Goal: Browse casually

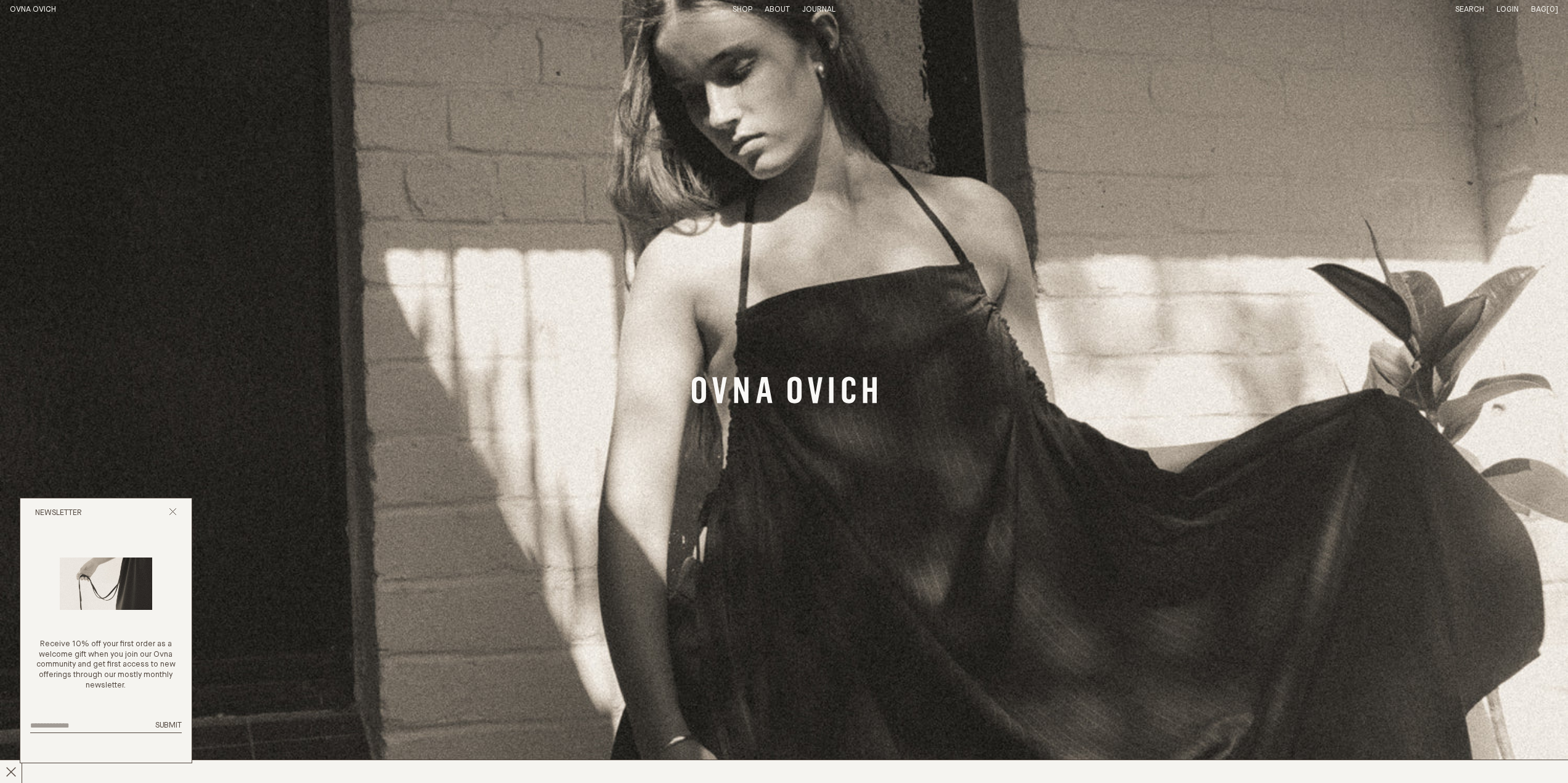
click at [174, 505] on div "Newsletter" at bounding box center [106, 513] width 171 height 29
click at [744, 6] on link "Shop" at bounding box center [742, 10] width 20 height 8
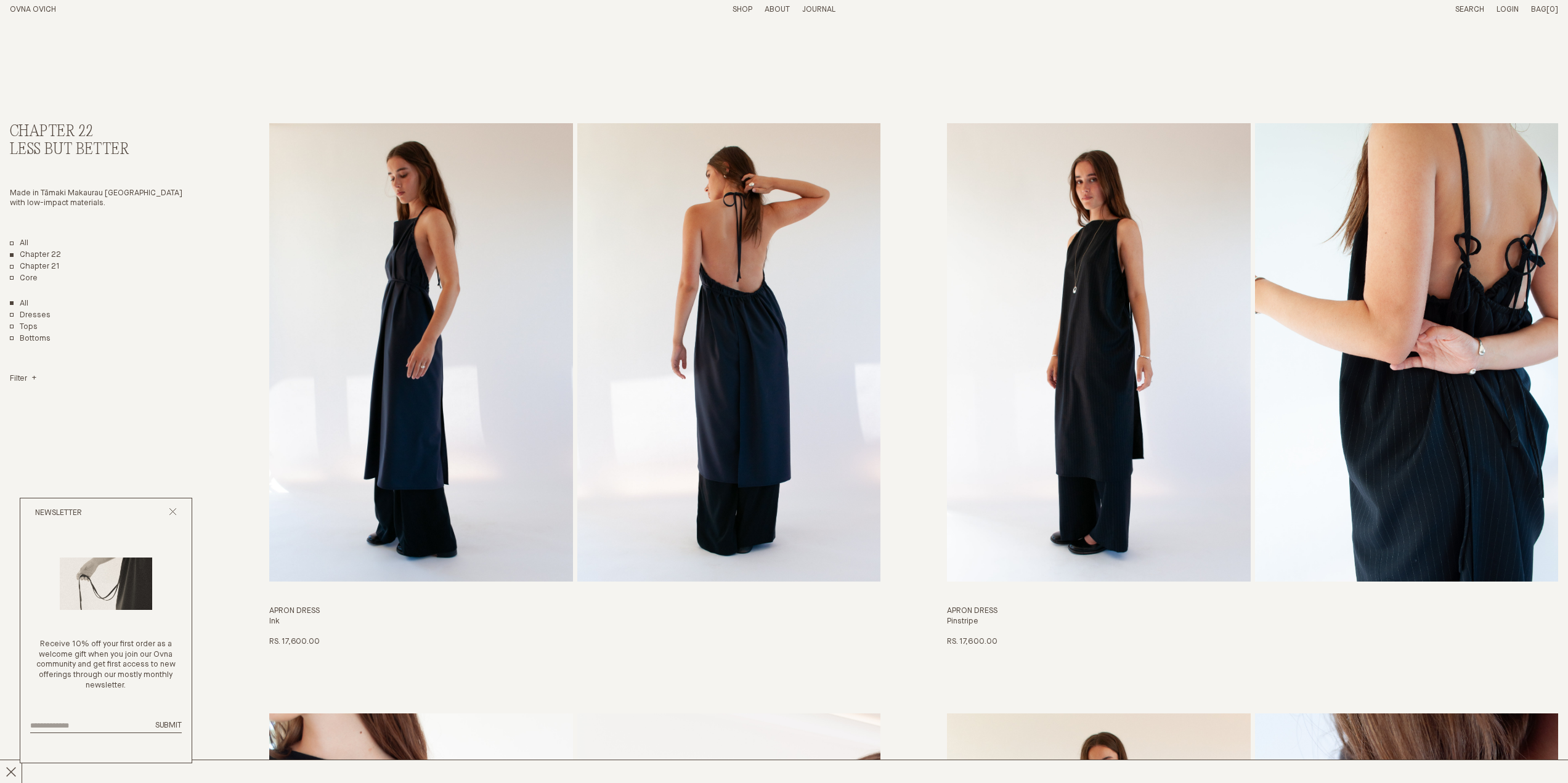
click at [44, 6] on link "OVNA OVICH" at bounding box center [33, 10] width 46 height 8
